Goal: Navigation & Orientation: Find specific page/section

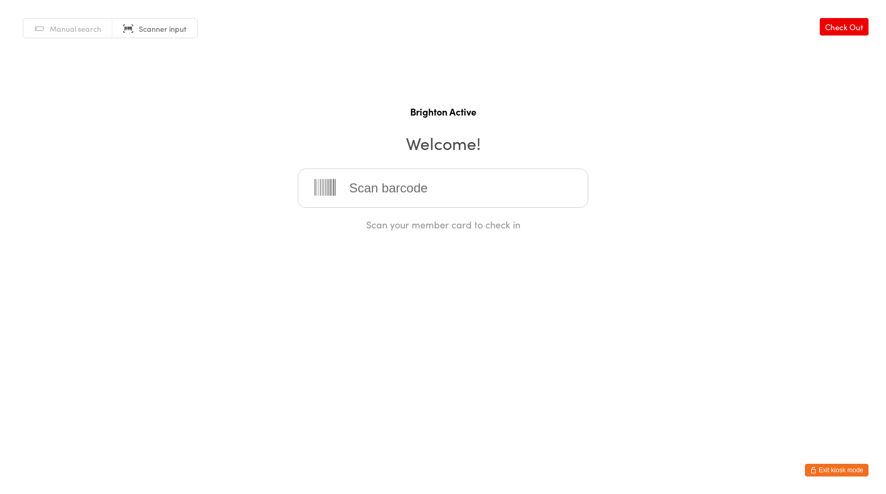
click at [832, 471] on button "Exit kiosk mode" at bounding box center [836, 469] width 64 height 13
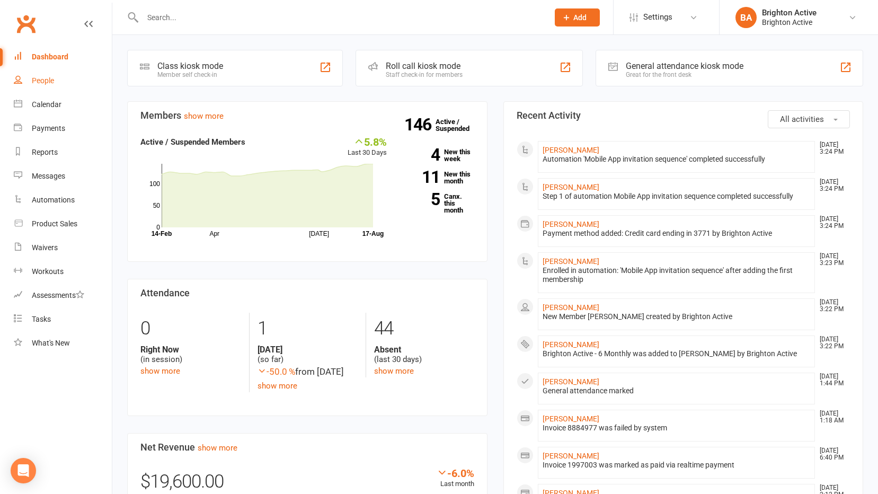
click at [31, 75] on link "People" at bounding box center [63, 81] width 98 height 24
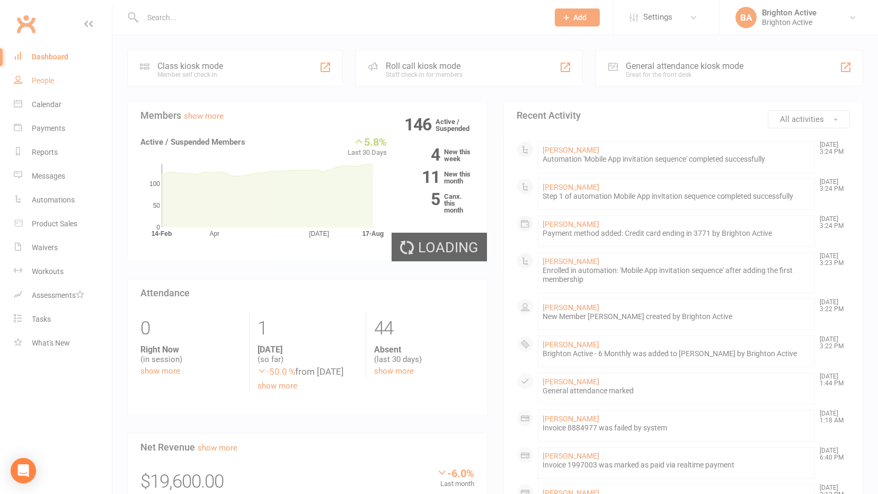
select select "true"
select select "100"
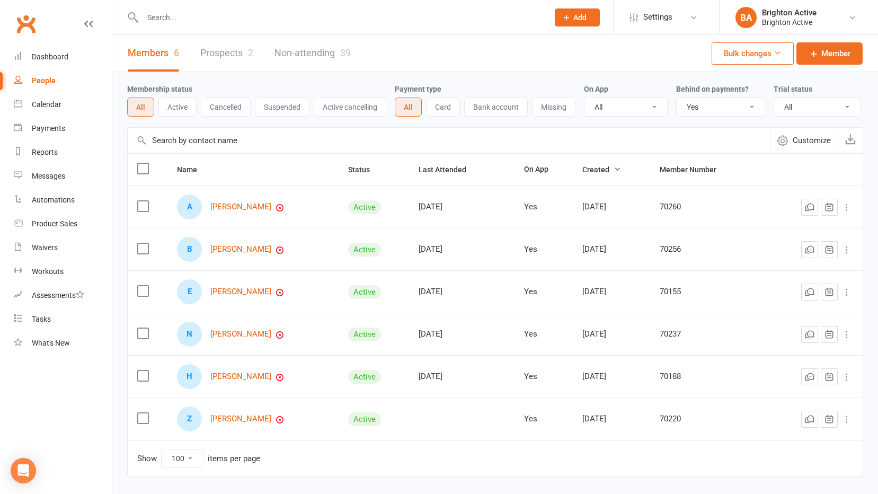
click at [729, 108] on select "All No Yes" at bounding box center [720, 107] width 88 height 18
click at [677, 99] on select "All No Yes" at bounding box center [720, 107] width 88 height 18
click at [48, 48] on link "Dashboard" at bounding box center [63, 57] width 98 height 24
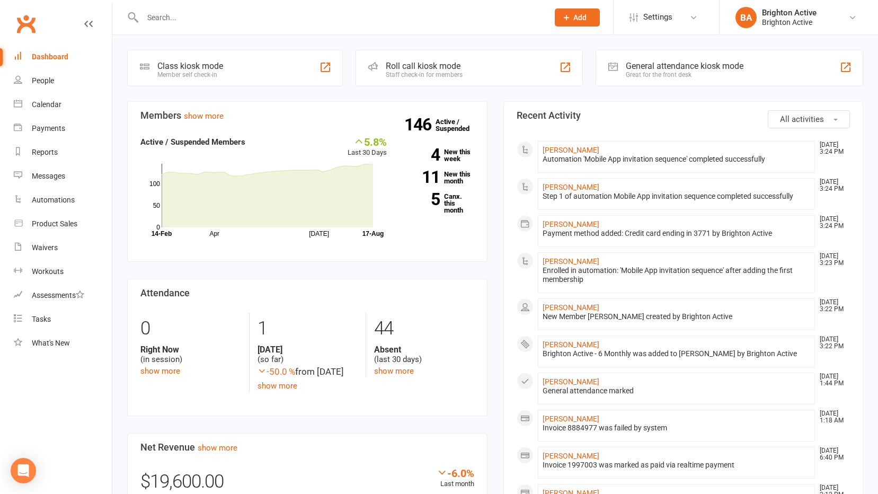
click at [673, 74] on div "Great for the front desk" at bounding box center [684, 74] width 118 height 7
